Goal: Task Accomplishment & Management: Manage account settings

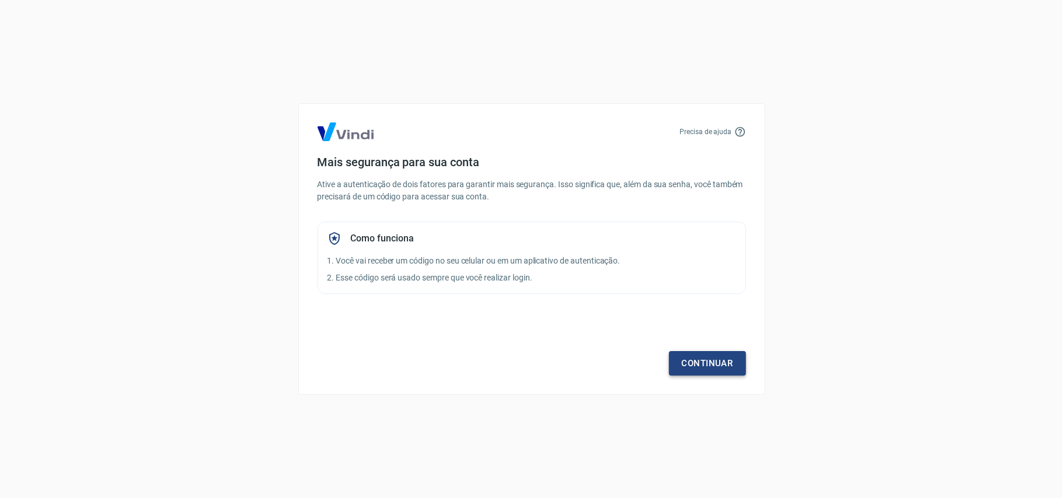
click at [742, 358] on link "Continuar" at bounding box center [707, 363] width 77 height 25
